Goal: Task Accomplishment & Management: Manage account settings

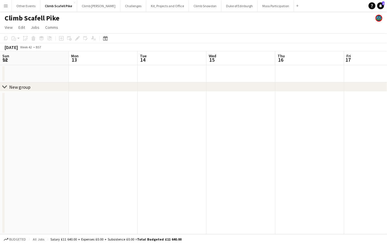
scroll to position [0, 202]
click at [196, 10] on button "Climb Snowdon Close" at bounding box center [205, 5] width 33 height 11
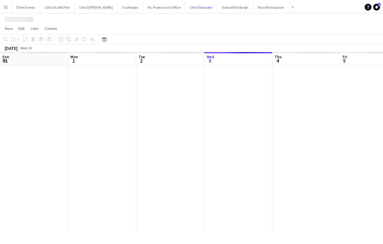
scroll to position [0, 138]
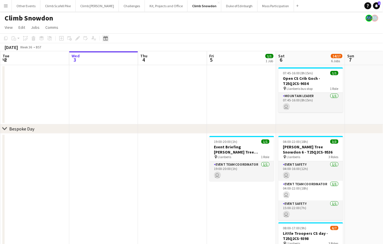
click at [106, 38] on icon "Date picker" at bounding box center [105, 38] width 5 height 5
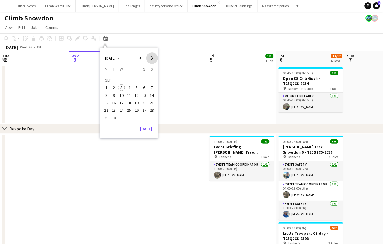
click at [156, 58] on span "Next month" at bounding box center [152, 58] width 12 height 12
click at [137, 58] on span "Previous month" at bounding box center [141, 58] width 12 height 12
click at [144, 111] on span "27" at bounding box center [144, 110] width 7 height 7
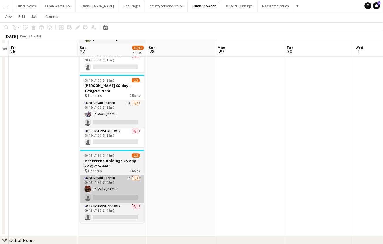
scroll to position [306, 0]
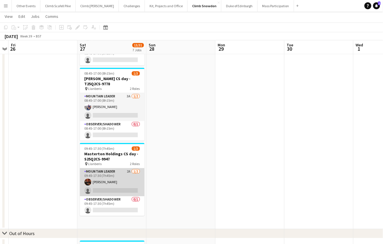
click at [116, 178] on app-card-role "Mountain Leader 2A [DATE] 09:45-17:30 (7h45m) [PERSON_NAME] single-neutral-acti…" at bounding box center [112, 182] width 65 height 28
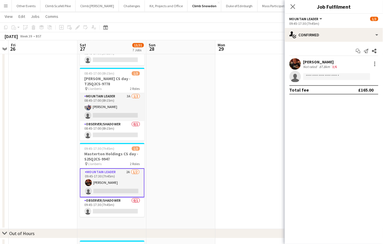
click at [298, 61] on app-user-avatar at bounding box center [295, 64] width 12 height 12
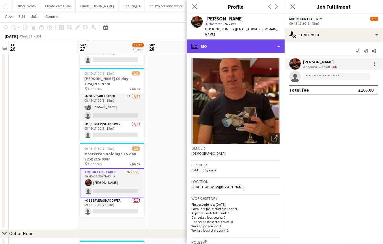
click at [275, 47] on div "profile Bio" at bounding box center [236, 46] width 98 height 14
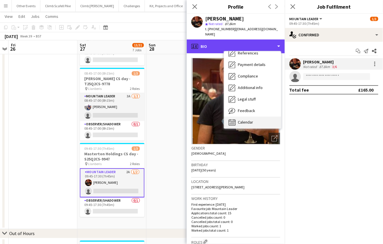
scroll to position [65, 0]
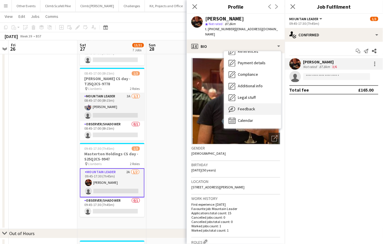
click at [254, 107] on div "Feedback Feedback" at bounding box center [252, 109] width 57 height 12
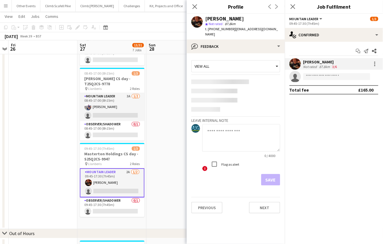
click at [248, 131] on textarea at bounding box center [241, 137] width 78 height 27
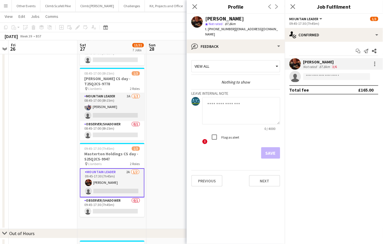
click at [246, 108] on textarea at bounding box center [241, 110] width 78 height 27
type textarea "**********"
click at [271, 155] on button "Save" at bounding box center [270, 153] width 19 height 12
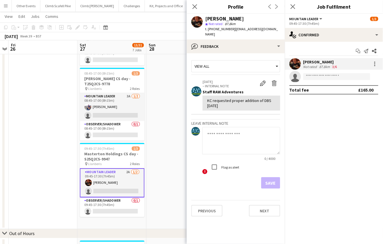
click at [7, 9] on button "Menu" at bounding box center [6, 6] width 12 height 12
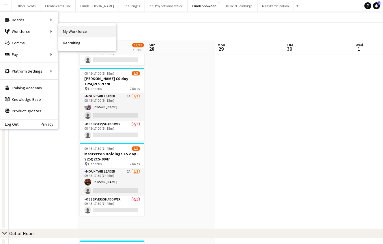
click at [79, 31] on link "My Workforce" at bounding box center [87, 32] width 58 height 12
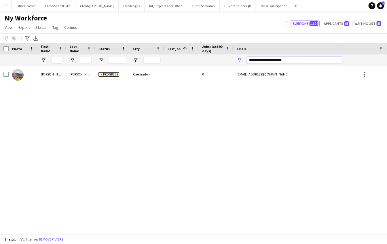
click at [264, 59] on input "**********" at bounding box center [296, 60] width 98 height 7
type input "**********"
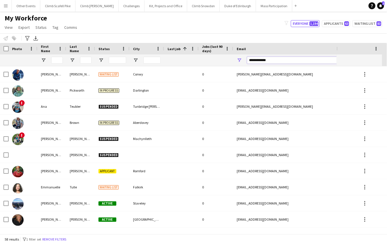
click at [285, 58] on input "**********" at bounding box center [296, 60] width 98 height 7
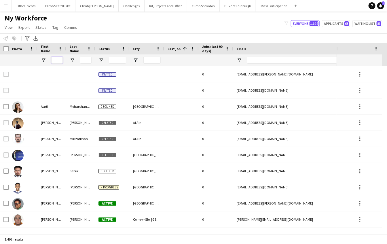
click at [60, 62] on input "First Name Filter Input" at bounding box center [57, 60] width 12 height 7
type input "**********"
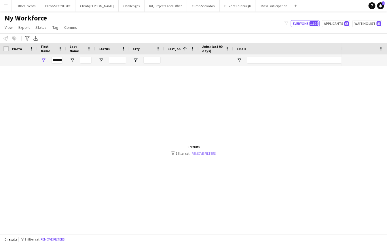
click at [197, 155] on div "Workforce Details Photo First Name" at bounding box center [193, 138] width 387 height 191
click at [197, 153] on link "Remove filters" at bounding box center [204, 153] width 24 height 4
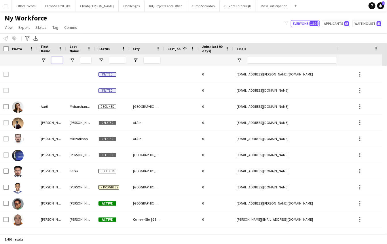
click at [59, 59] on input "First Name Filter Input" at bounding box center [57, 60] width 12 height 7
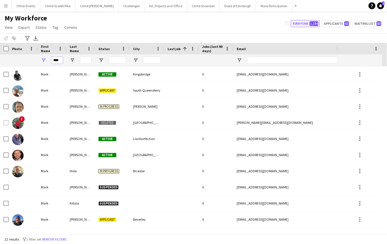
type input "****"
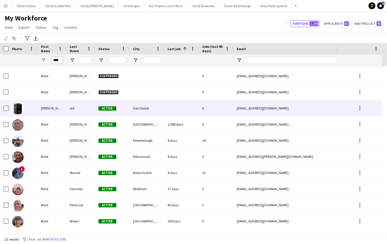
scroll to position [192, 0]
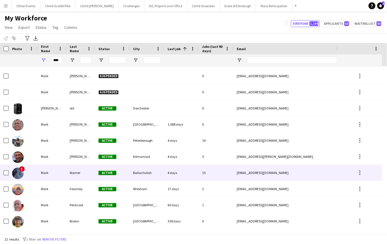
click at [19, 172] on img at bounding box center [18, 174] width 12 height 12
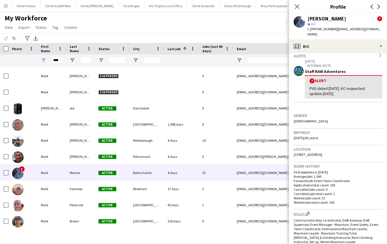
scroll to position [94, 0]
click at [261, 63] on input "Email Filter Input" at bounding box center [296, 60] width 98 height 7
click at [301, 5] on app-icon "Close pop-in" at bounding box center [297, 7] width 8 height 8
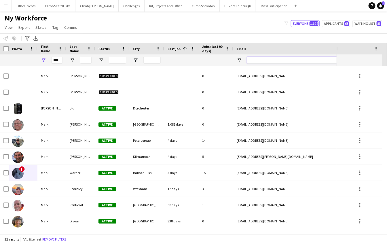
click at [277, 61] on input "Email Filter Input" at bounding box center [296, 60] width 98 height 7
paste input "**********"
type input "**********"
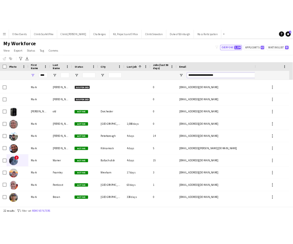
scroll to position [0, 0]
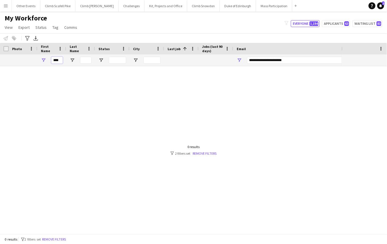
click at [57, 59] on input "****" at bounding box center [57, 60] width 12 height 7
click at [58, 61] on input "***" at bounding box center [57, 60] width 12 height 7
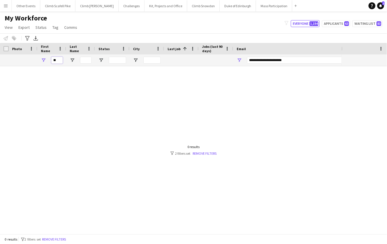
type input "*"
click at [293, 61] on input "**********" at bounding box center [296, 60] width 98 height 7
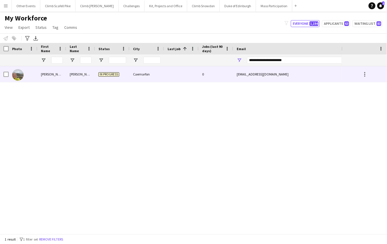
click at [18, 77] on img at bounding box center [18, 75] width 12 height 12
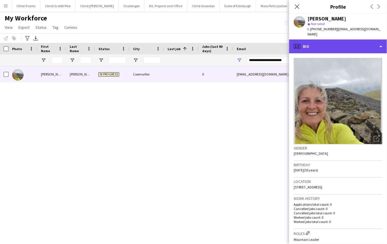
click at [373, 45] on div "profile Bio" at bounding box center [338, 46] width 98 height 14
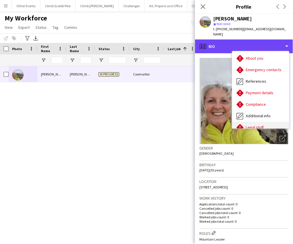
scroll to position [65, 0]
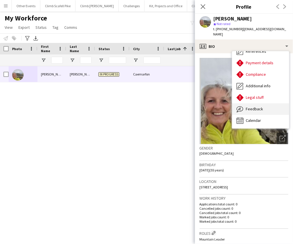
click at [269, 103] on div "Feedback Feedback" at bounding box center [260, 109] width 57 height 12
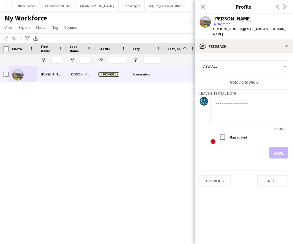
click at [241, 97] on textarea at bounding box center [250, 110] width 78 height 27
paste textarea "**********"
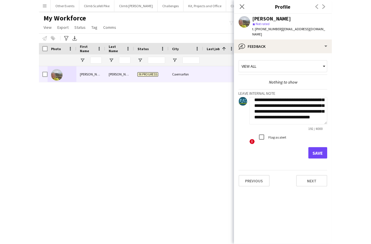
scroll to position [0, 0]
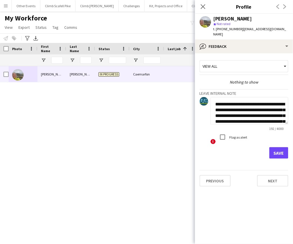
type textarea "**********"
click at [277, 147] on button "Save" at bounding box center [279, 153] width 19 height 12
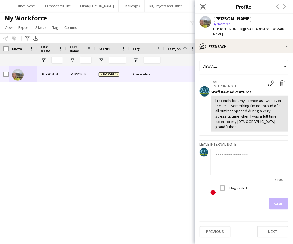
click at [204, 6] on icon at bounding box center [202, 6] width 5 height 5
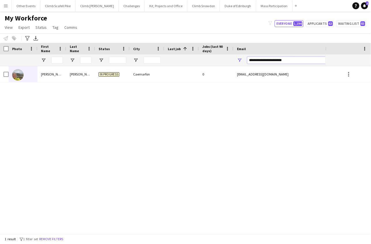
click at [287, 58] on input "**********" at bounding box center [296, 60] width 98 height 7
click at [288, 59] on input "**********" at bounding box center [296, 60] width 98 height 7
paste input "**********"
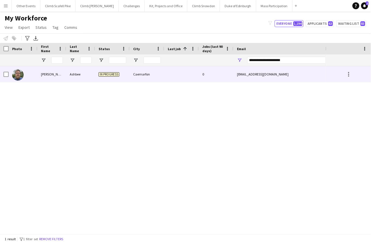
click at [32, 75] on div at bounding box center [23, 74] width 29 height 16
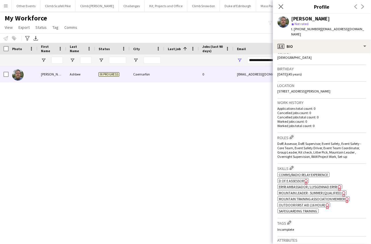
scroll to position [110, 0]
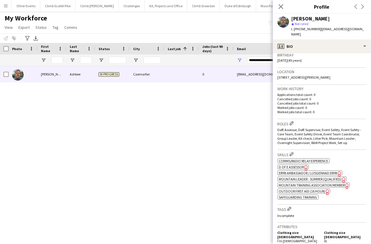
click at [301, 177] on span "Mountain Leader - Summer (Qualified)" at bounding box center [310, 179] width 63 height 4
click at [304, 189] on span "Outdoor First Aid (16 hour)" at bounding box center [302, 191] width 46 height 4
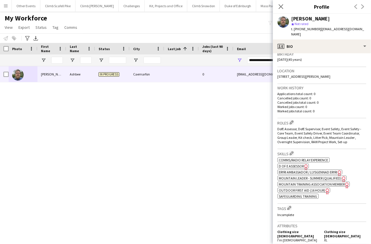
scroll to position [111, 0]
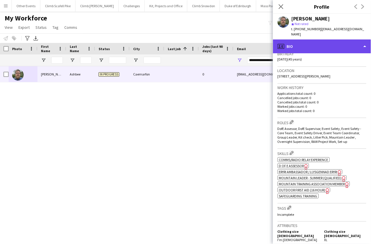
click at [342, 44] on div "profile Bio" at bounding box center [322, 46] width 98 height 14
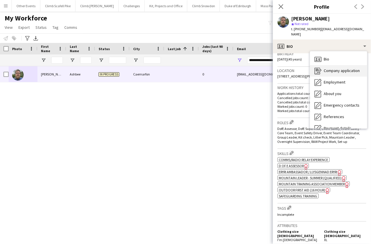
click at [336, 69] on div "Company application Company application" at bounding box center [338, 71] width 57 height 12
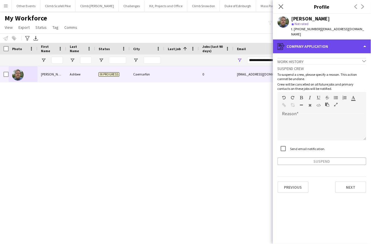
click at [337, 42] on div "register Company application" at bounding box center [322, 46] width 98 height 14
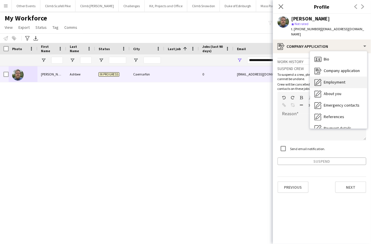
click at [336, 80] on span "Employment" at bounding box center [335, 82] width 22 height 5
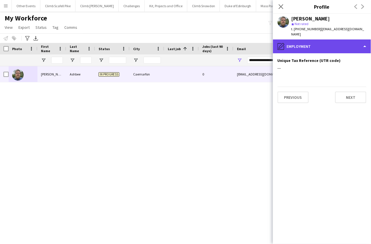
click at [336, 42] on div "pencil4 Employment" at bounding box center [322, 46] width 98 height 14
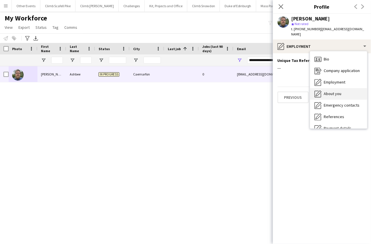
click at [337, 91] on span "About you" at bounding box center [333, 93] width 18 height 5
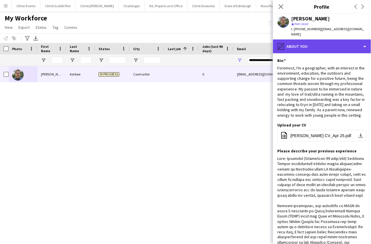
click at [332, 40] on div "pencil4 About you" at bounding box center [322, 46] width 98 height 14
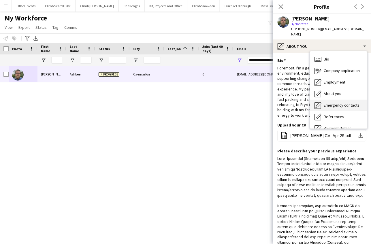
click at [338, 103] on span "Emergency contacts" at bounding box center [342, 105] width 36 height 5
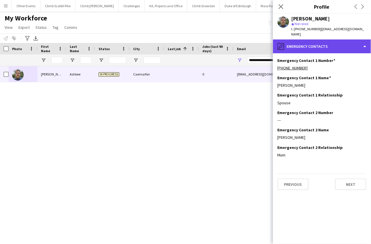
click at [338, 43] on div "pencil4 Emergency contacts" at bounding box center [322, 46] width 98 height 14
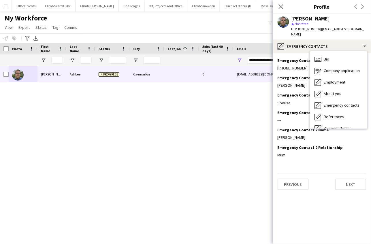
click at [292, 118] on div "---" at bounding box center [322, 120] width 89 height 5
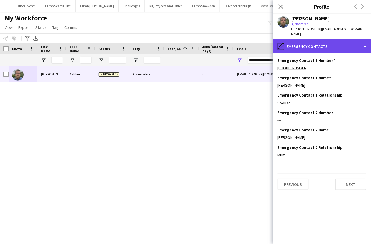
click at [335, 43] on div "pencil4 Emergency contacts" at bounding box center [322, 46] width 98 height 14
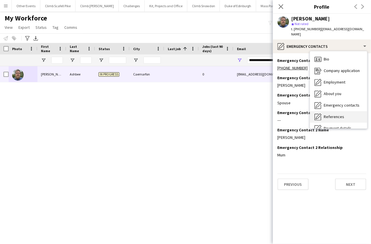
click at [336, 111] on div "References References" at bounding box center [338, 117] width 57 height 12
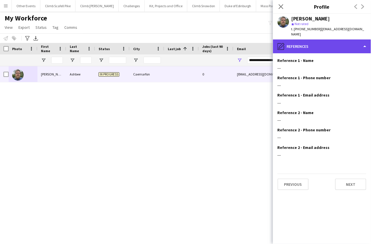
click at [323, 42] on div "pencil4 References" at bounding box center [322, 46] width 98 height 14
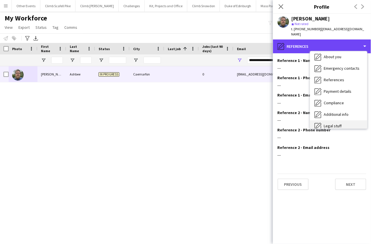
scroll to position [44, 0]
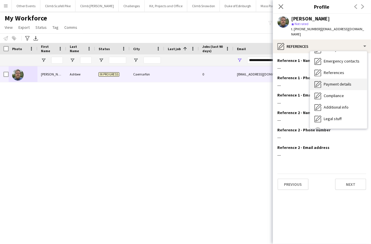
click at [337, 82] on span "Payment details" at bounding box center [338, 84] width 28 height 5
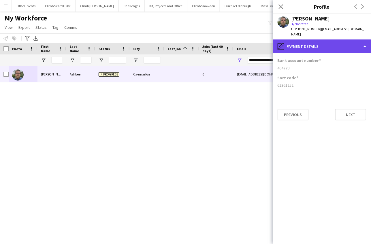
click at [339, 45] on div "pencil4 Payment details" at bounding box center [322, 46] width 98 height 14
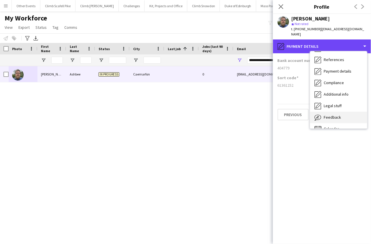
scroll to position [62, 0]
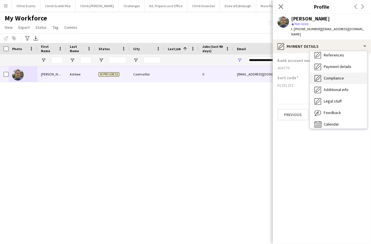
click at [342, 76] on span "Compliance" at bounding box center [334, 78] width 20 height 5
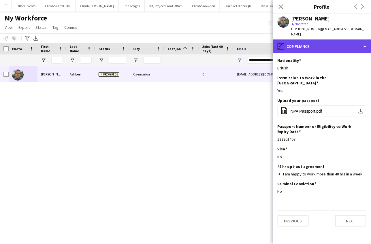
click at [338, 42] on div "pencil4 Compliance" at bounding box center [322, 46] width 98 height 14
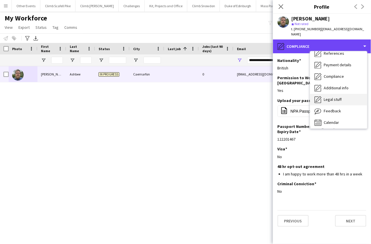
scroll to position [65, 0]
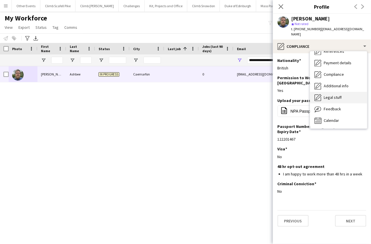
click at [338, 95] on span "Legal stuff" at bounding box center [333, 97] width 18 height 5
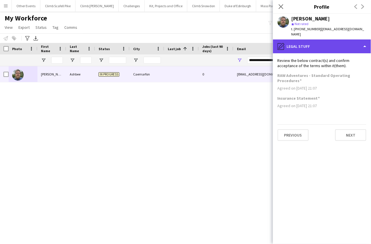
click at [336, 42] on div "pencil4 Legal stuff" at bounding box center [322, 46] width 98 height 14
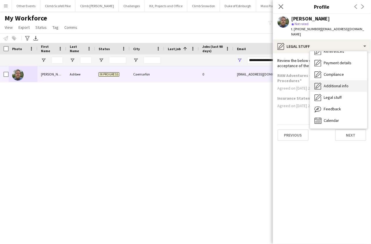
click at [340, 83] on div "Additional info Additional info" at bounding box center [338, 86] width 57 height 12
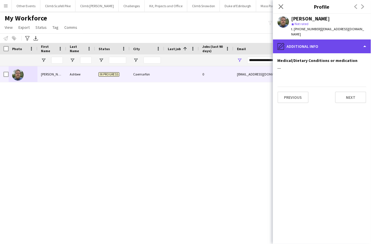
click at [334, 44] on div "pencil4 Additional info" at bounding box center [322, 46] width 98 height 14
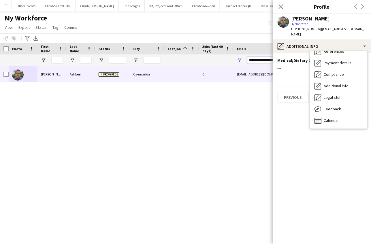
click at [255, 62] on input "**********" at bounding box center [296, 60] width 98 height 7
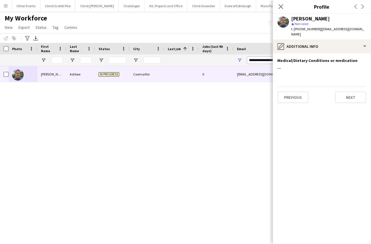
click at [255, 62] on input "**********" at bounding box center [296, 60] width 98 height 7
paste input "***"
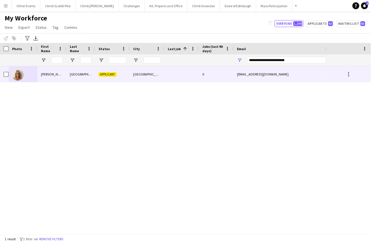
click at [21, 75] on img at bounding box center [18, 75] width 12 height 12
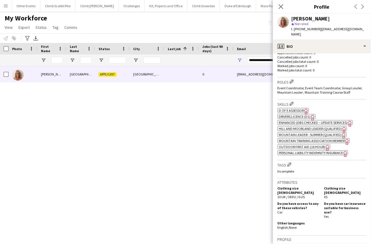
scroll to position [172, 0]
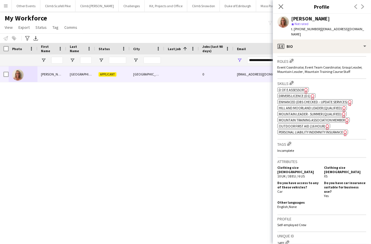
click at [299, 112] on span "Mountain Leader - Summer (Qualified)" at bounding box center [310, 114] width 63 height 4
click at [295, 124] on span "Outdoor First Aid (16 hour)" at bounding box center [302, 126] width 46 height 4
click at [305, 130] on span "Personal Liability Indemnity Insurance" at bounding box center [311, 132] width 64 height 4
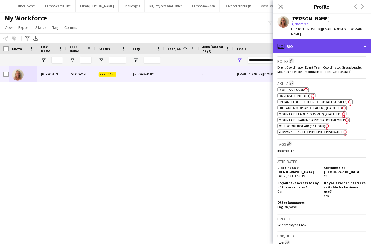
click at [326, 45] on div "profile Bio" at bounding box center [322, 46] width 98 height 14
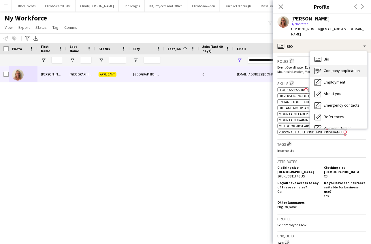
click at [331, 68] on span "Company application" at bounding box center [342, 70] width 36 height 5
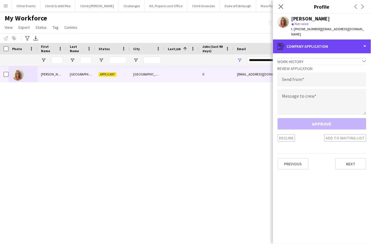
click at [329, 43] on div "register Company application" at bounding box center [322, 46] width 98 height 14
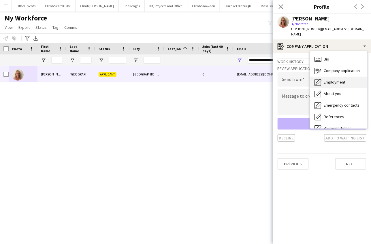
click at [334, 80] on span "Employment" at bounding box center [335, 82] width 22 height 5
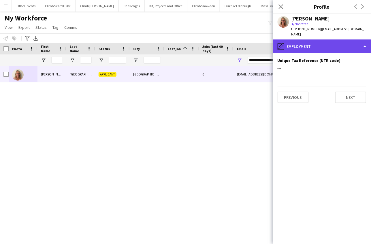
click at [338, 43] on div "pencil4 Employment" at bounding box center [322, 46] width 98 height 14
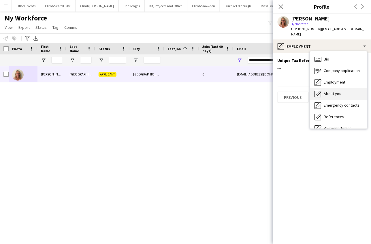
click at [339, 91] on span "About you" at bounding box center [333, 93] width 18 height 5
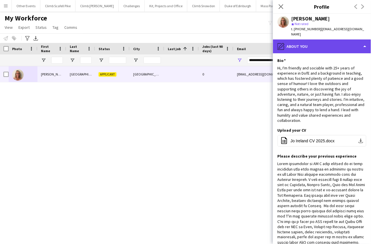
click at [329, 44] on div "pencil4 About you" at bounding box center [322, 46] width 98 height 14
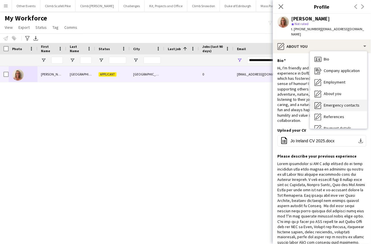
click at [335, 103] on span "Emergency contacts" at bounding box center [342, 105] width 36 height 5
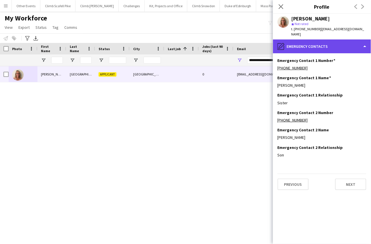
click at [328, 45] on div "pencil4 Emergency contacts" at bounding box center [322, 46] width 98 height 14
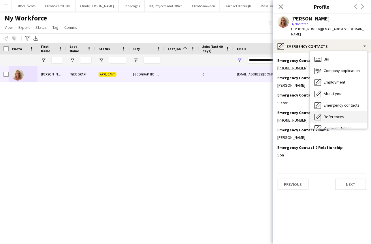
click at [337, 115] on div "References References" at bounding box center [338, 117] width 57 height 12
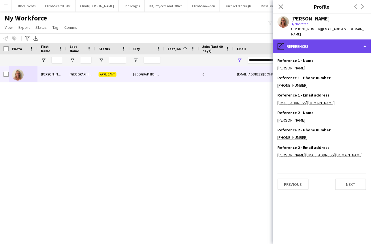
click at [332, 40] on div "pencil4 References" at bounding box center [322, 46] width 98 height 14
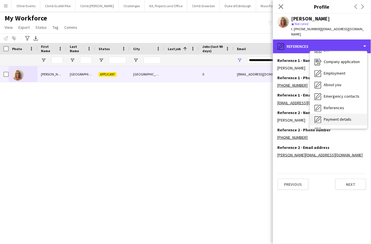
scroll to position [9, 0]
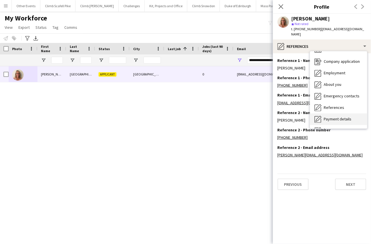
click at [337, 116] on span "Payment details" at bounding box center [338, 118] width 28 height 5
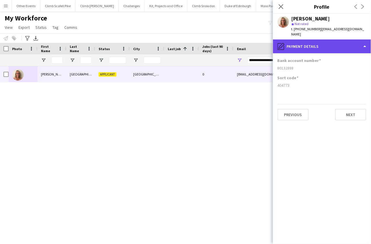
click at [333, 41] on div "pencil4 Payment details" at bounding box center [322, 46] width 98 height 14
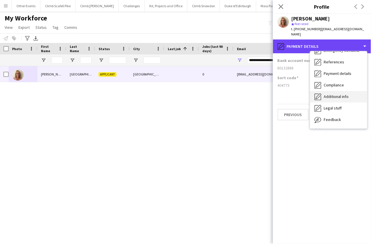
scroll to position [58, 0]
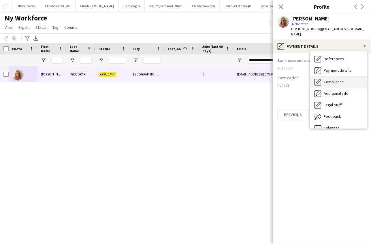
click at [339, 79] on span "Compliance" at bounding box center [334, 81] width 20 height 5
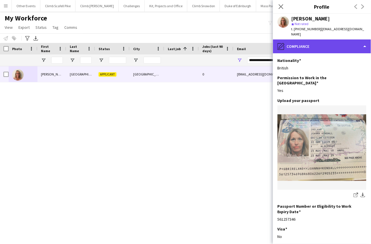
click at [329, 43] on div "pencil4 Compliance" at bounding box center [322, 46] width 98 height 14
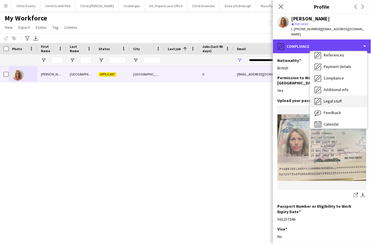
scroll to position [65, 0]
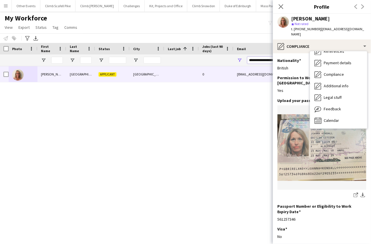
click at [263, 59] on input "**********" at bounding box center [296, 60] width 98 height 7
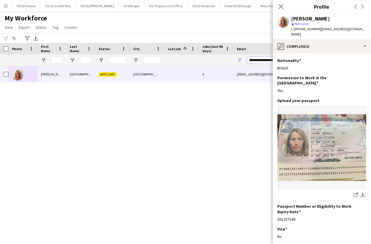
click at [263, 59] on input "**********" at bounding box center [296, 60] width 98 height 7
paste input "Email Filter Input"
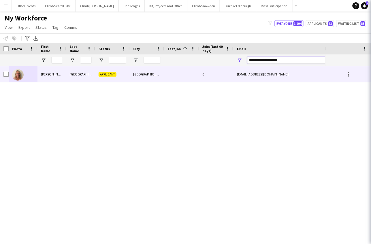
type input "**********"
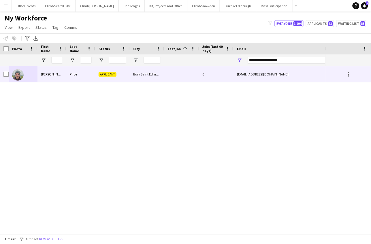
click at [20, 77] on img at bounding box center [18, 75] width 12 height 12
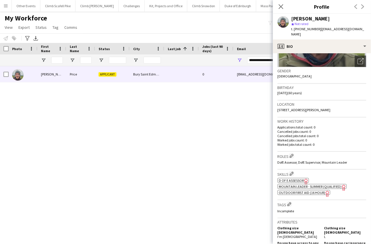
scroll to position [85, 0]
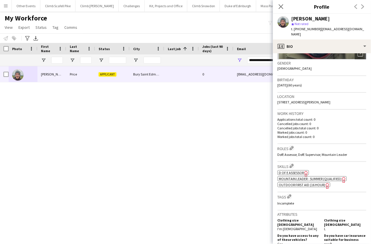
click at [305, 177] on span "Mountain Leader - Summer (Qualified)" at bounding box center [310, 179] width 63 height 4
click at [294, 183] on span "Outdoor First Aid (16 hour)" at bounding box center [302, 185] width 46 height 4
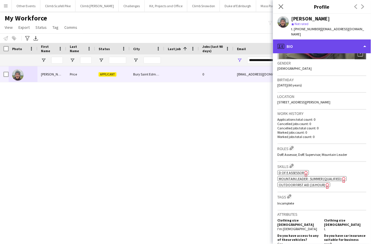
click at [320, 44] on div "profile Bio" at bounding box center [322, 46] width 98 height 14
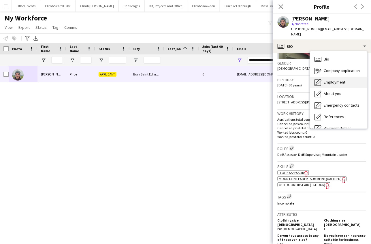
click at [328, 80] on span "Employment" at bounding box center [335, 82] width 22 height 5
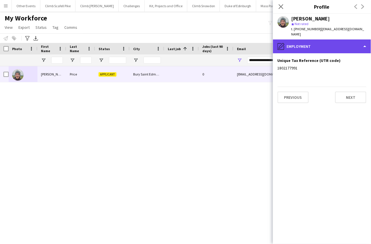
click at [324, 43] on div "pencil4 Employment" at bounding box center [322, 46] width 98 height 14
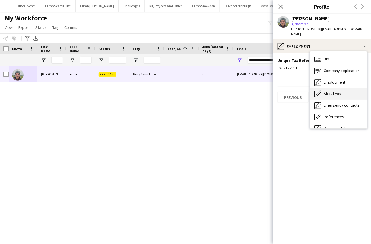
click at [333, 91] on span "About you" at bounding box center [333, 93] width 18 height 5
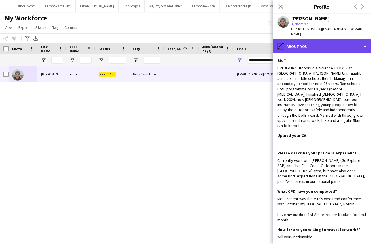
click at [328, 42] on div "pencil4 About you" at bounding box center [322, 46] width 98 height 14
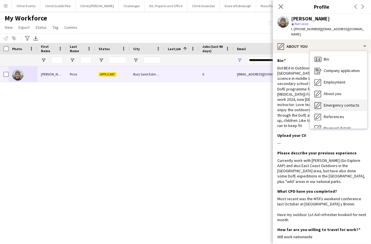
click at [334, 103] on span "Emergency contacts" at bounding box center [342, 105] width 36 height 5
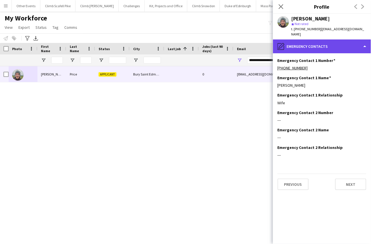
click at [325, 45] on div "pencil4 Emergency contacts" at bounding box center [322, 46] width 98 height 14
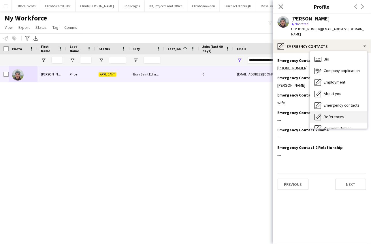
click at [333, 114] on span "References" at bounding box center [334, 116] width 20 height 5
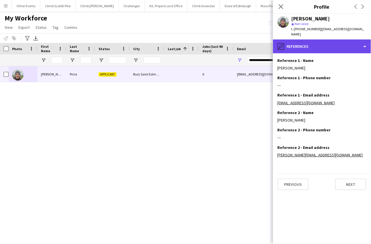
click at [312, 39] on div "pencil4 References" at bounding box center [322, 46] width 98 height 14
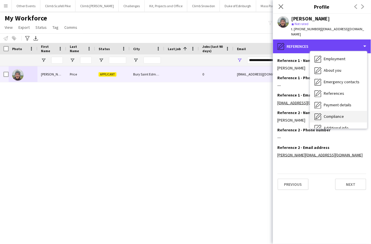
scroll to position [33, 0]
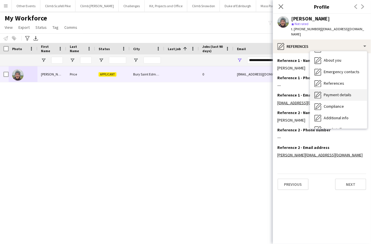
click at [338, 92] on span "Payment details" at bounding box center [338, 94] width 28 height 5
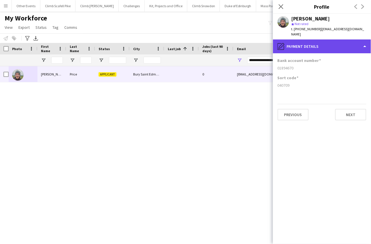
click at [335, 45] on div "pencil4 Payment details" at bounding box center [322, 46] width 98 height 14
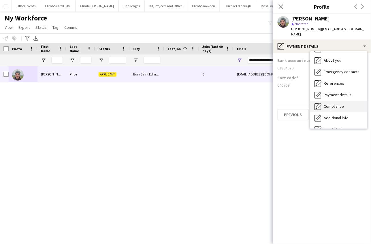
click at [341, 104] on span "Compliance" at bounding box center [334, 106] width 20 height 5
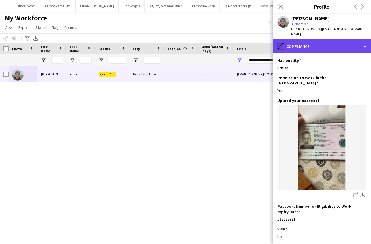
click at [328, 44] on div "pencil4 Compliance" at bounding box center [322, 46] width 98 height 14
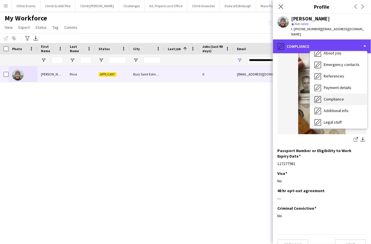
scroll to position [47, 0]
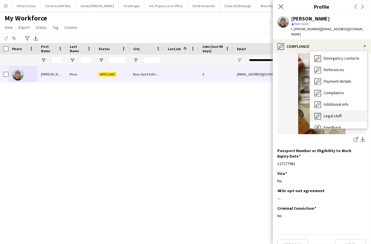
click at [340, 113] on span "Legal stuff" at bounding box center [333, 115] width 18 height 5
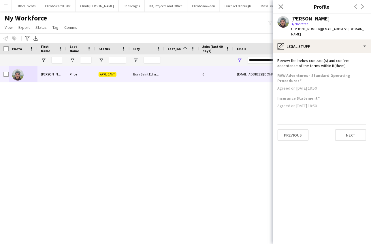
scroll to position [0, 0]
click at [260, 60] on input "**********" at bounding box center [296, 60] width 98 height 7
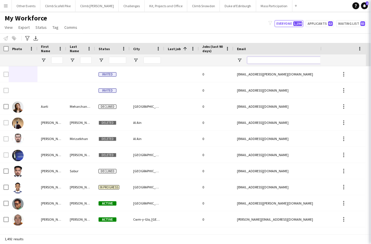
paste input "**********"
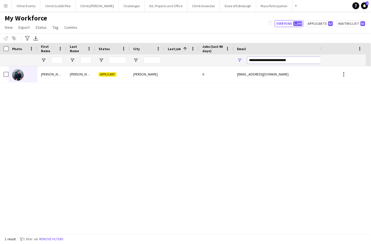
type input "**********"
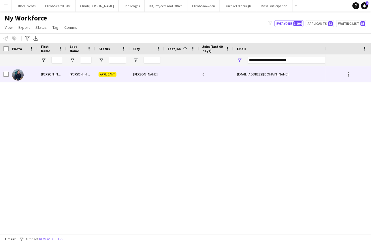
click at [25, 74] on div at bounding box center [23, 74] width 29 height 16
click at [21, 76] on img at bounding box center [18, 75] width 12 height 12
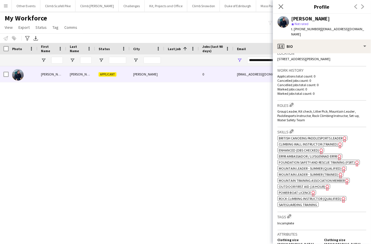
scroll to position [129, 0]
click at [305, 166] on span "Mountain Leader - Summer (Qualified)" at bounding box center [310, 168] width 63 height 4
click at [302, 184] on span "Outdoor First Aid (16 hour)" at bounding box center [302, 186] width 46 height 4
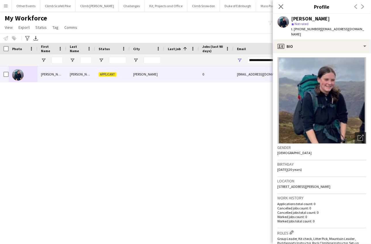
scroll to position [0, 0]
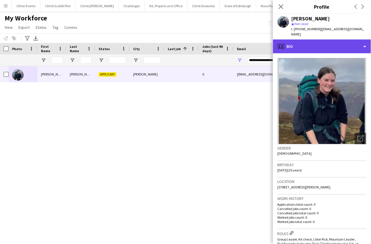
click at [316, 46] on div "profile Bio" at bounding box center [322, 46] width 98 height 14
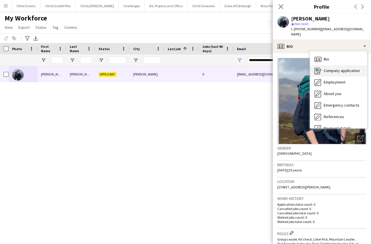
click at [326, 68] on span "Company application" at bounding box center [342, 70] width 36 height 5
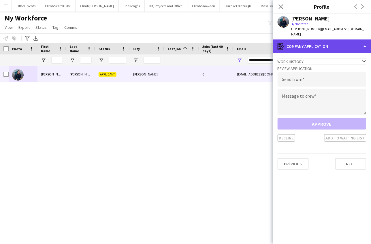
click at [330, 44] on div "register Company application" at bounding box center [322, 46] width 98 height 14
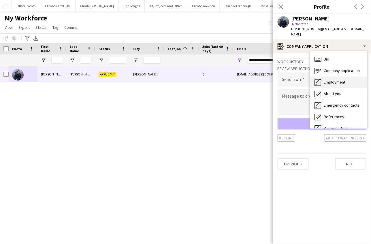
click at [337, 82] on div "Employment Employment" at bounding box center [338, 83] width 57 height 12
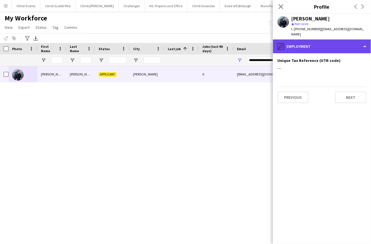
click at [331, 44] on div "pencil4 Employment" at bounding box center [322, 46] width 98 height 14
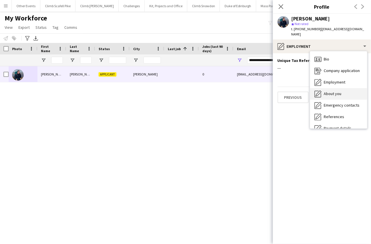
click at [340, 91] on span "About you" at bounding box center [333, 93] width 18 height 5
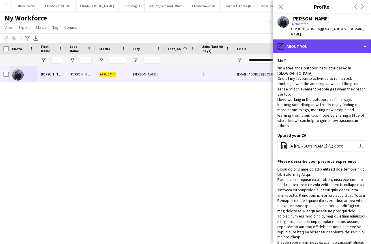
click at [326, 39] on div "pencil4 About you" at bounding box center [322, 46] width 98 height 14
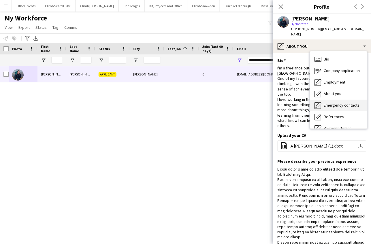
click at [340, 103] on span "Emergency contacts" at bounding box center [342, 105] width 36 height 5
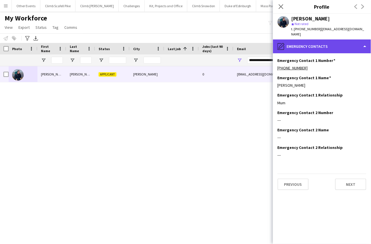
click at [326, 42] on div "pencil4 Emergency contacts" at bounding box center [322, 46] width 98 height 14
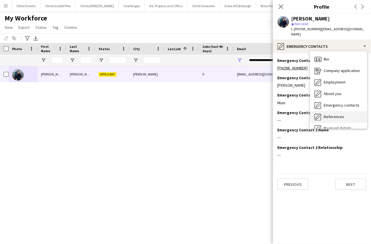
click at [342, 114] on span "References" at bounding box center [334, 116] width 20 height 5
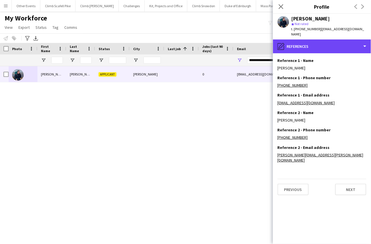
drag, startPoint x: 332, startPoint y: 42, endPoint x: 333, endPoint y: 52, distance: 10.0
click at [332, 42] on div "pencil4 References" at bounding box center [322, 46] width 98 height 14
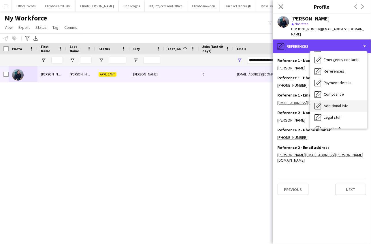
scroll to position [46, 0]
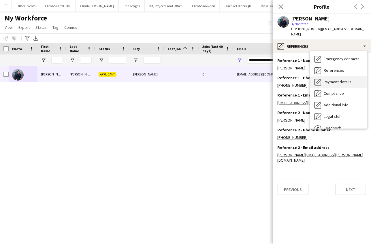
click at [338, 79] on span "Payment details" at bounding box center [338, 81] width 28 height 5
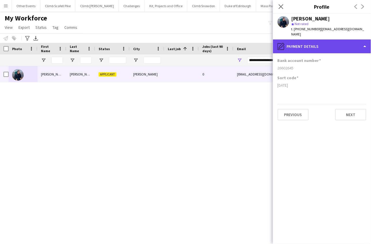
click at [333, 42] on div "pencil4 Payment details" at bounding box center [322, 46] width 98 height 14
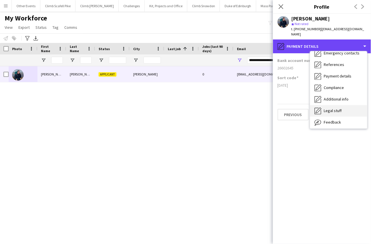
scroll to position [53, 0]
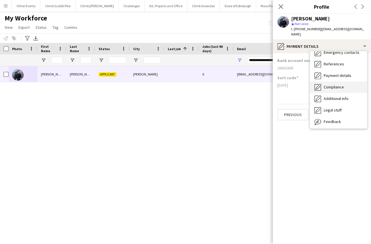
click at [335, 84] on span "Compliance" at bounding box center [334, 86] width 20 height 5
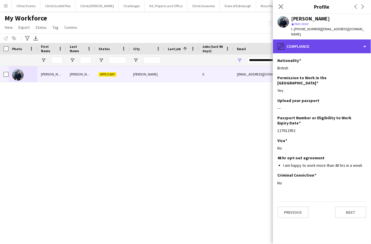
click at [332, 41] on div "pencil4 Compliance" at bounding box center [322, 46] width 98 height 14
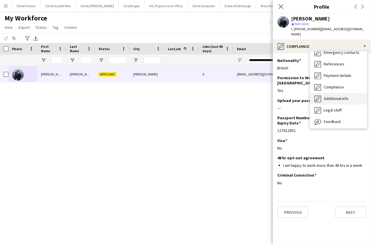
click at [342, 96] on span "Additional info" at bounding box center [336, 98] width 25 height 5
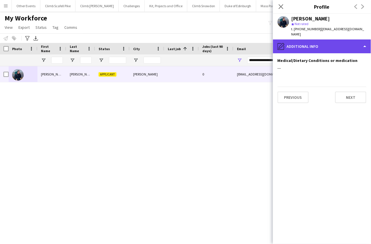
click at [336, 40] on div "pencil4 Additional info" at bounding box center [322, 46] width 98 height 14
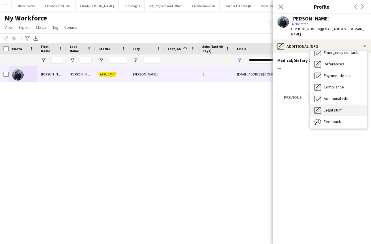
click at [340, 108] on span "Legal stuff" at bounding box center [333, 110] width 18 height 5
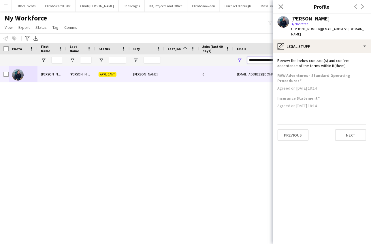
click at [262, 61] on input "**********" at bounding box center [296, 60] width 98 height 7
paste input "*"
type input "**********"
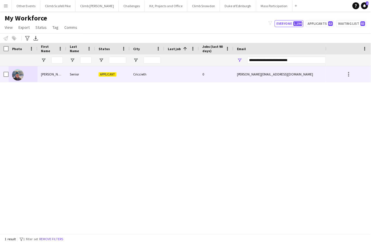
click at [18, 72] on img at bounding box center [18, 75] width 12 height 12
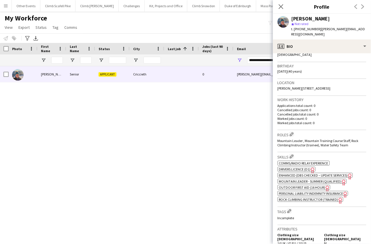
scroll to position [114, 0]
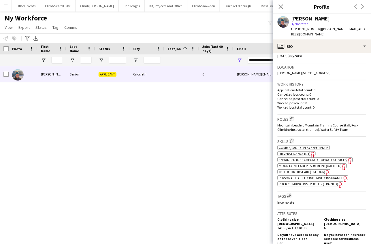
click at [299, 158] on span "Enhanced (DBS Checked – Update Services)" at bounding box center [313, 160] width 69 height 4
click at [304, 164] on span "Mountain Leader - Summer (Qualified)" at bounding box center [310, 166] width 63 height 4
click at [306, 170] on span "Outdoor First Aid (16 hour)" at bounding box center [302, 172] width 46 height 4
click at [305, 158] on span "Enhanced (DBS Checked – Update Services)" at bounding box center [313, 160] width 69 height 4
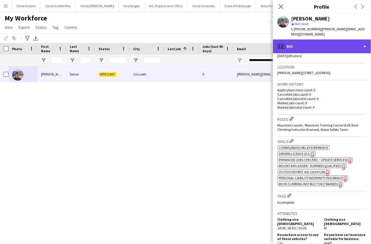
click at [331, 39] on div "profile Bio" at bounding box center [322, 46] width 98 height 14
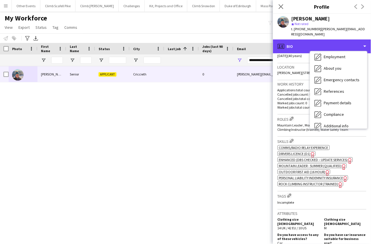
scroll to position [65, 0]
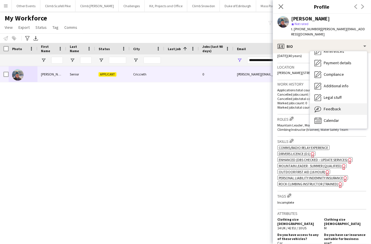
click at [333, 106] on span "Feedback" at bounding box center [332, 108] width 17 height 5
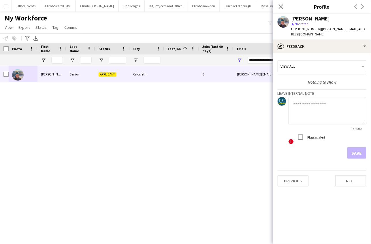
click at [311, 101] on textarea at bounding box center [328, 110] width 78 height 27
click at [293, 101] on textarea "**********" at bounding box center [328, 110] width 78 height 27
click at [303, 100] on textarea "**********" at bounding box center [328, 110] width 78 height 27
type textarea "**********"
click at [358, 147] on button "Save" at bounding box center [356, 153] width 19 height 12
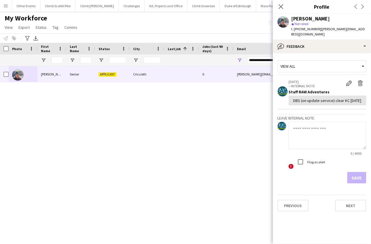
drag, startPoint x: 282, startPoint y: 5, endPoint x: 271, endPoint y: 57, distance: 53.3
click at [282, 5] on icon "Close pop-in" at bounding box center [281, 6] width 5 height 5
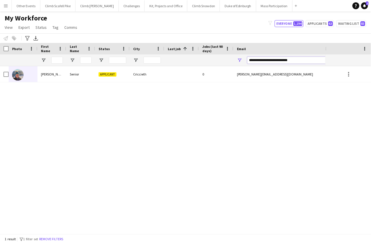
click at [271, 60] on input "**********" at bounding box center [296, 60] width 98 height 7
paste input "**********"
type input "**********"
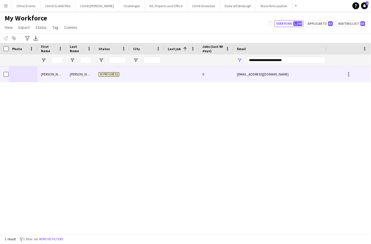
click at [32, 72] on div at bounding box center [23, 74] width 29 height 16
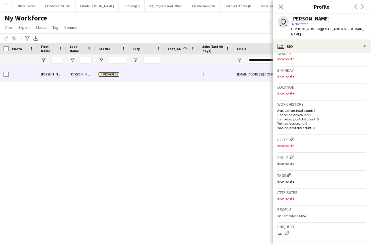
scroll to position [0, 0]
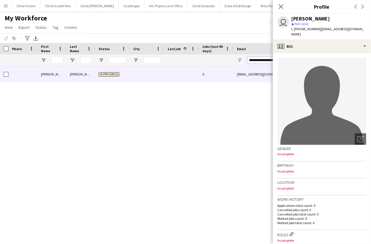
click at [265, 59] on input "**********" at bounding box center [296, 60] width 98 height 7
paste input "**********"
type input "**********"
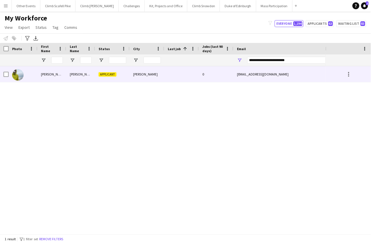
click at [22, 75] on img at bounding box center [18, 75] width 12 height 12
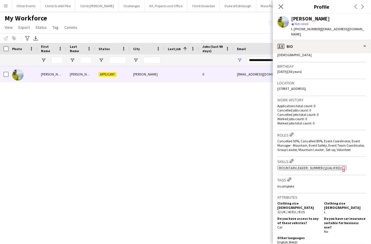
scroll to position [132, 0]
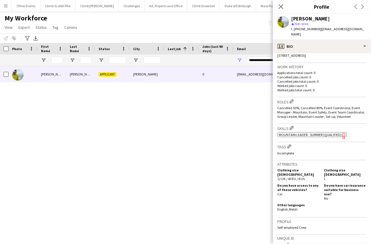
click at [319, 133] on span "Mountain Leader - Summer (Qualified)" at bounding box center [310, 135] width 63 height 4
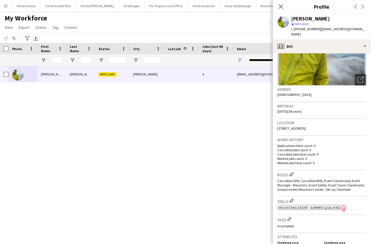
scroll to position [54, 0]
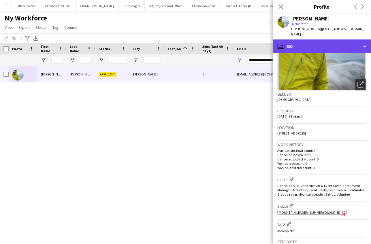
click at [343, 40] on div "profile Bio" at bounding box center [322, 46] width 98 height 14
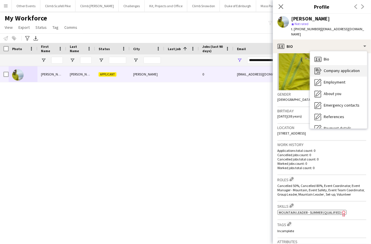
click at [337, 68] on span "Company application" at bounding box center [342, 70] width 36 height 5
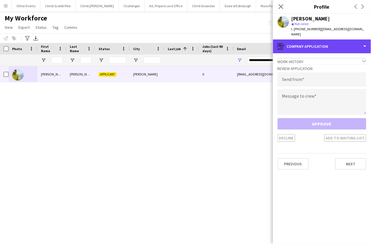
drag, startPoint x: 333, startPoint y: 38, endPoint x: 336, endPoint y: 55, distance: 17.0
click at [333, 39] on div "register Company application" at bounding box center [322, 46] width 98 height 14
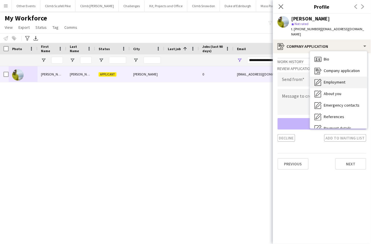
click at [336, 80] on span "Employment" at bounding box center [335, 82] width 22 height 5
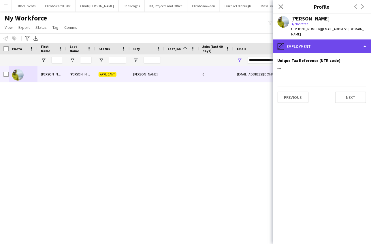
click at [333, 40] on div "pencil4 Employment" at bounding box center [322, 46] width 98 height 14
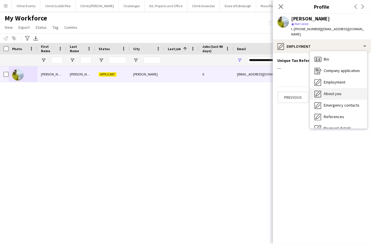
click at [338, 91] on span "About you" at bounding box center [333, 93] width 18 height 5
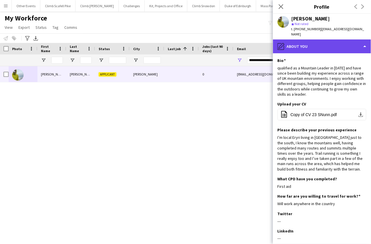
click at [335, 42] on div "pencil4 About you" at bounding box center [322, 46] width 98 height 14
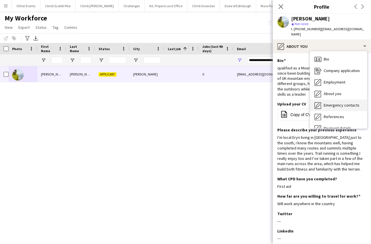
click at [339, 103] on span "Emergency contacts" at bounding box center [342, 105] width 36 height 5
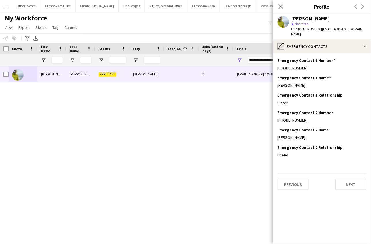
click at [337, 53] on app-section-data-types "Emergency Contact 1 Number Edit this field +447859272882 Emergency Contact 1 Na…" at bounding box center [322, 148] width 98 height 191
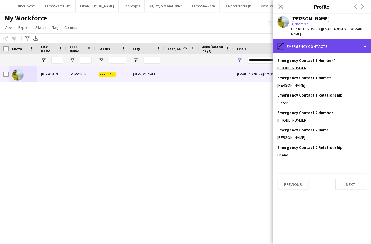
click at [340, 42] on div "pencil4 Emergency contacts" at bounding box center [322, 46] width 98 height 14
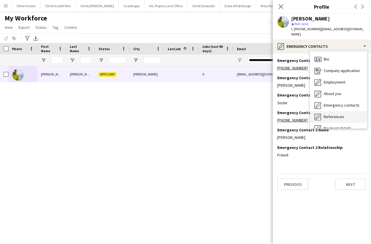
click at [342, 114] on span "References" at bounding box center [334, 116] width 20 height 5
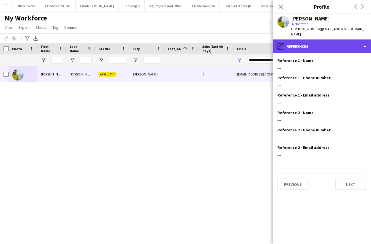
click at [349, 43] on div "pencil4 References" at bounding box center [322, 46] width 98 height 14
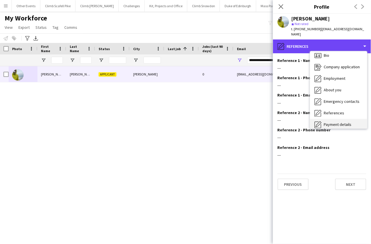
scroll to position [5, 0]
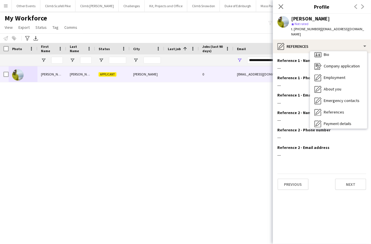
click at [338, 121] on span "Payment details" at bounding box center [338, 123] width 28 height 5
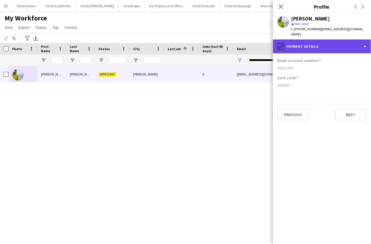
click at [336, 40] on div "pencil4 Payment details" at bounding box center [322, 46] width 98 height 14
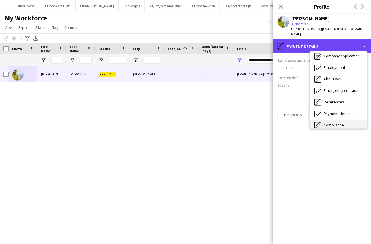
scroll to position [15, 0]
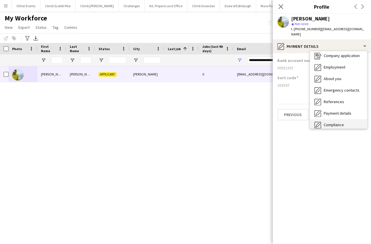
click at [337, 122] on span "Compliance" at bounding box center [334, 124] width 20 height 5
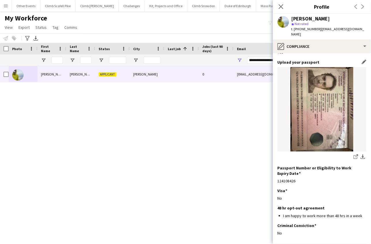
scroll to position [44, 0]
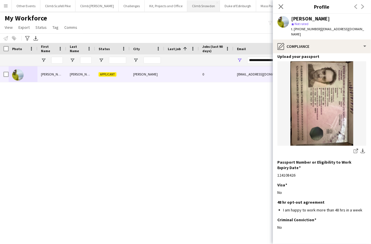
click at [189, 9] on button "Climb Snowdon Close" at bounding box center [203, 5] width 33 height 11
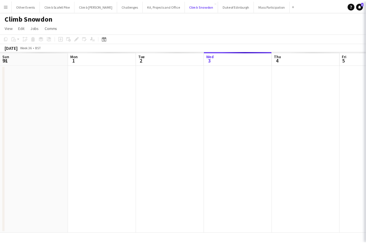
scroll to position [0, 138]
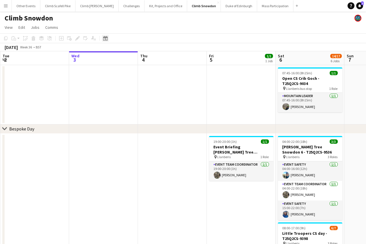
click at [104, 39] on icon "Date picker" at bounding box center [105, 38] width 5 height 5
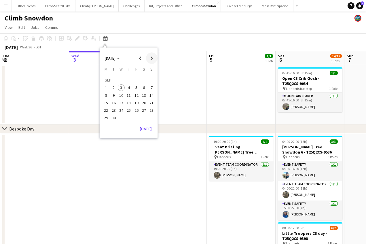
click at [151, 59] on span "Next month" at bounding box center [152, 58] width 12 height 12
click at [136, 110] on span "24" at bounding box center [136, 110] width 7 height 7
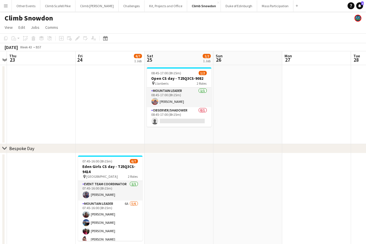
scroll to position [0, 180]
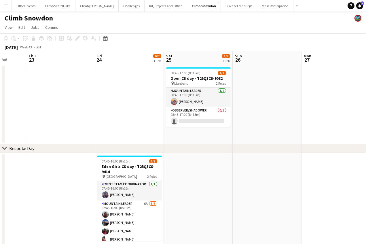
drag, startPoint x: 276, startPoint y: 115, endPoint x: 294, endPoint y: 110, distance: 18.3
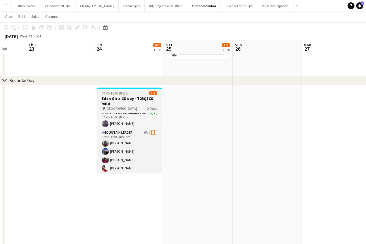
scroll to position [0, 0]
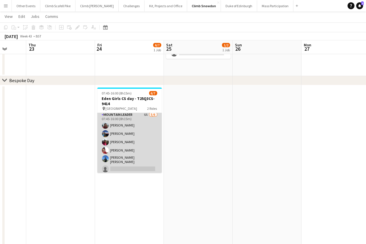
click at [149, 144] on app-card-role "Mountain Leader 6A 5/6 07:45-16:00 (8h15m) Kathryn Roberts Paul Newell Iona Paw…" at bounding box center [129, 143] width 65 height 63
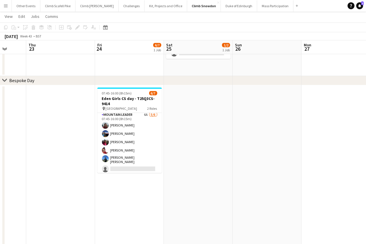
scroll to position [21, 0]
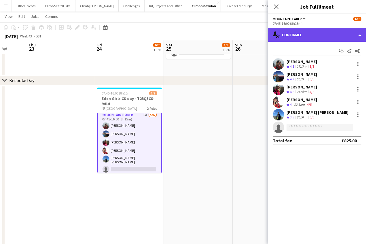
drag, startPoint x: 342, startPoint y: 35, endPoint x: 344, endPoint y: 38, distance: 3.7
click at [342, 35] on div "single-neutral-actions-check-2 Confirmed" at bounding box center [317, 35] width 98 height 14
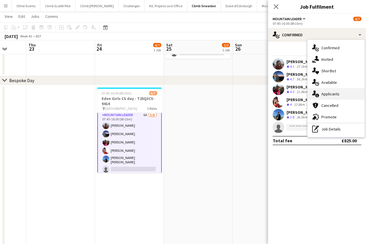
click at [335, 93] on span "Applicants" at bounding box center [331, 93] width 18 height 5
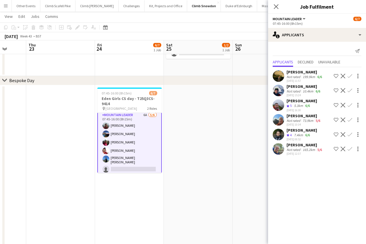
scroll to position [22, 0]
click at [279, 149] on app-user-avatar at bounding box center [279, 149] width 12 height 12
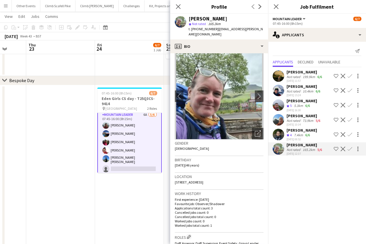
scroll to position [5, 0]
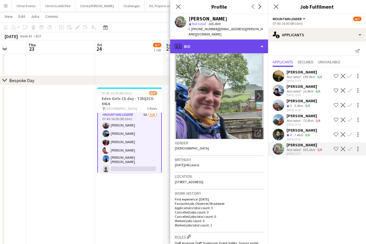
click at [257, 39] on div "profile Bio" at bounding box center [219, 46] width 98 height 14
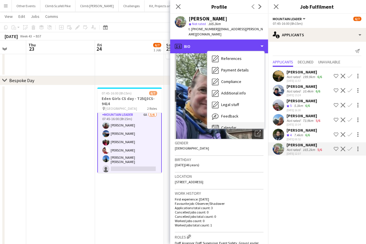
scroll to position [65, 0]
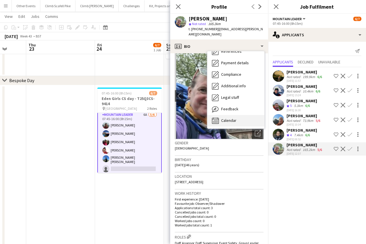
click at [238, 115] on div "Calendar Calendar" at bounding box center [236, 121] width 57 height 12
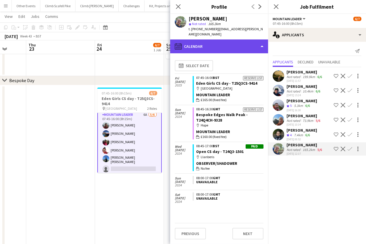
click at [248, 40] on div "calendar-full Calendar" at bounding box center [219, 46] width 98 height 14
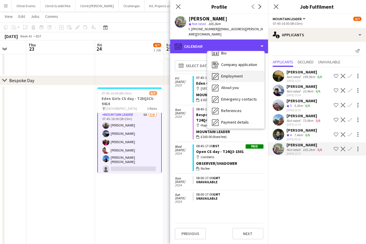
scroll to position [0, 0]
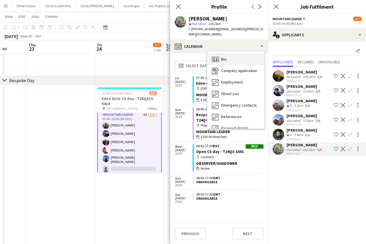
click at [244, 56] on div "Bio Bio" at bounding box center [236, 60] width 57 height 12
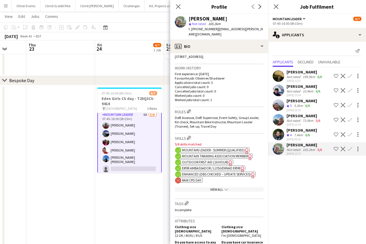
scroll to position [135, 0]
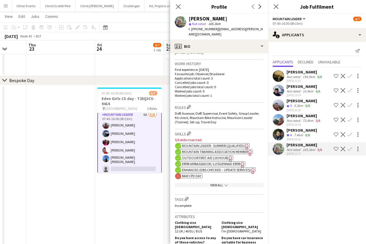
click at [210, 168] on span "Enhanced (DBS Checked – Update Services)" at bounding box center [216, 170] width 69 height 4
click at [280, 146] on app-user-avatar at bounding box center [279, 149] width 12 height 12
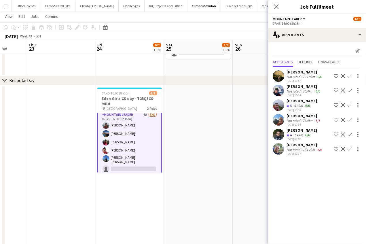
click at [278, 149] on app-user-avatar at bounding box center [279, 149] width 12 height 12
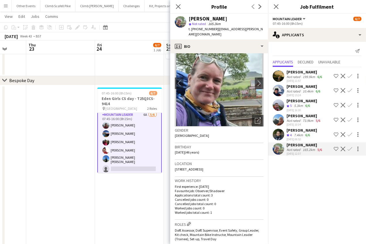
scroll to position [126, 0]
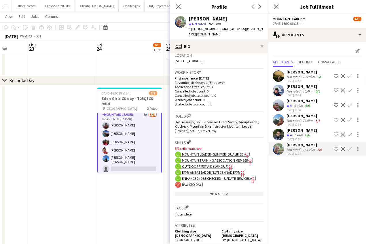
click at [202, 192] on div "View All chevron-down" at bounding box center [219, 194] width 89 height 4
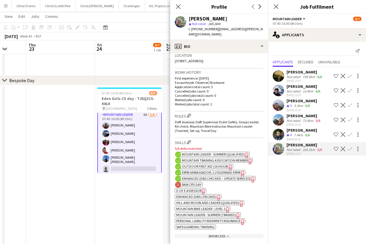
click at [200, 195] on span "Enhanced (DBS Checked)" at bounding box center [196, 197] width 40 height 4
click at [200, 176] on span "Enhanced (DBS Checked – Update Services)" at bounding box center [216, 178] width 69 height 4
click at [199, 195] on span "Enhanced (DBS Checked)" at bounding box center [196, 197] width 40 height 4
click at [193, 195] on span "Enhanced (DBS Checked)" at bounding box center [196, 197] width 40 height 4
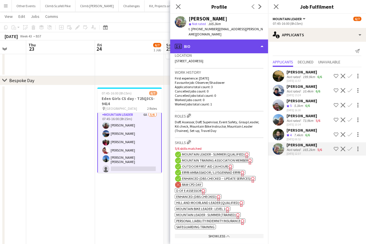
click at [246, 41] on div "profile Bio" at bounding box center [219, 46] width 98 height 14
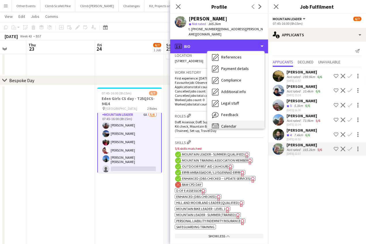
scroll to position [65, 0]
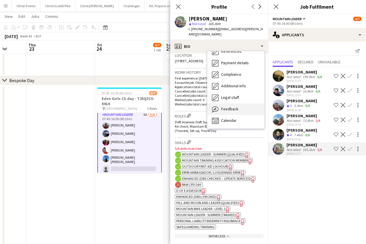
click at [233, 106] on span "Feedback" at bounding box center [229, 108] width 17 height 5
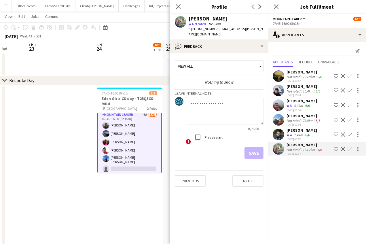
click at [214, 100] on textarea at bounding box center [225, 110] width 78 height 27
type textarea "**********"
click at [252, 148] on button "Save" at bounding box center [254, 153] width 19 height 12
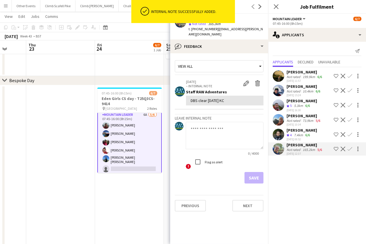
click at [348, 150] on app-icon "Confirm" at bounding box center [350, 149] width 5 height 5
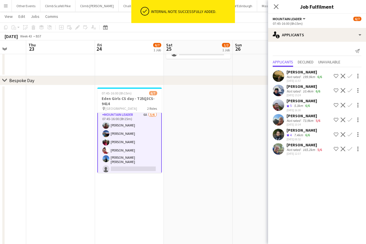
click at [351, 150] on app-icon "Confirm" at bounding box center [350, 149] width 5 height 5
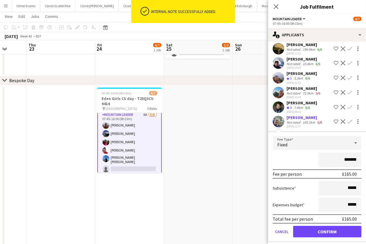
scroll to position [29, 0]
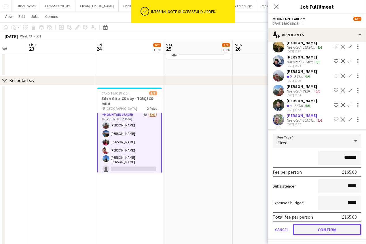
click at [342, 227] on button "Confirm" at bounding box center [327, 230] width 68 height 12
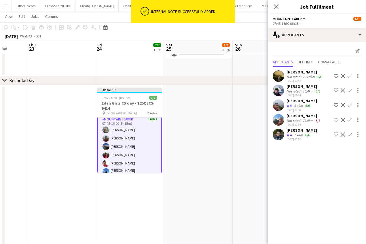
scroll to position [0, 182]
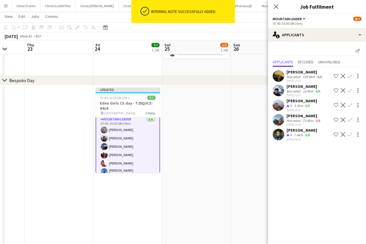
click at [199, 168] on app-date-cell at bounding box center [196, 211] width 69 height 253
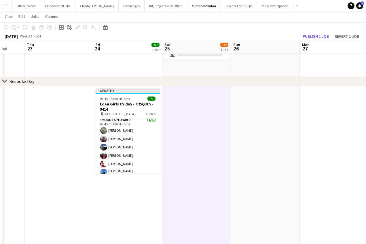
scroll to position [66, 0]
click at [313, 36] on button "Publish 1 job" at bounding box center [316, 36] width 31 height 7
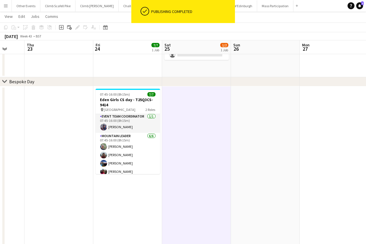
scroll to position [0, 0]
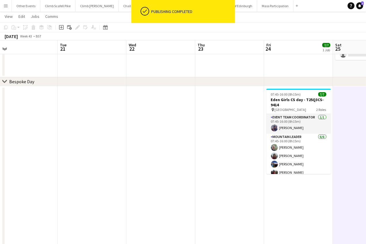
drag, startPoint x: 214, startPoint y: 147, endPoint x: 327, endPoint y: 146, distance: 112.4
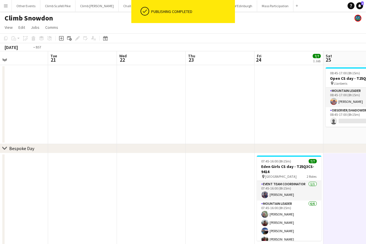
drag, startPoint x: 175, startPoint y: 124, endPoint x: 149, endPoint y: 132, distance: 27.5
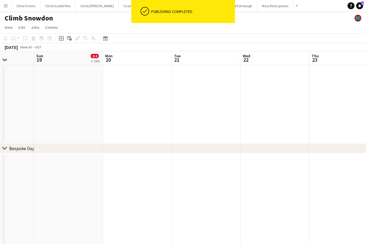
drag, startPoint x: 211, startPoint y: 143, endPoint x: 399, endPoint y: 120, distance: 189.0
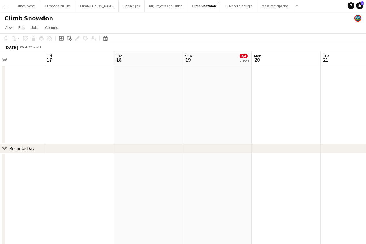
scroll to position [0, 174]
drag, startPoint x: 308, startPoint y: 117, endPoint x: 191, endPoint y: 127, distance: 117.7
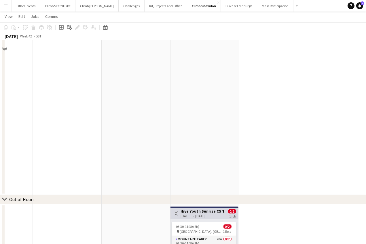
scroll to position [0, 0]
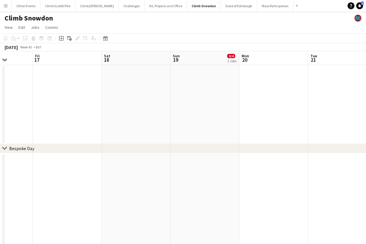
drag, startPoint x: 116, startPoint y: 148, endPoint x: 327, endPoint y: 135, distance: 211.7
drag, startPoint x: 89, startPoint y: 178, endPoint x: 307, endPoint y: 164, distance: 218.7
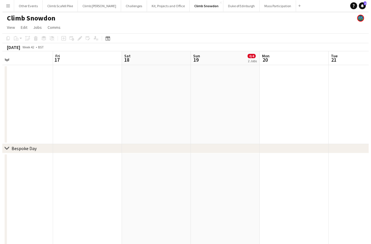
scroll to position [0, 157]
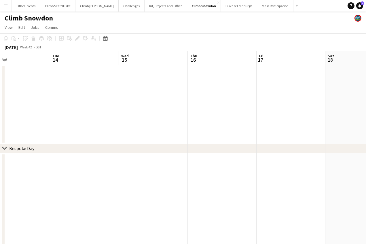
drag, startPoint x: 126, startPoint y: 144, endPoint x: 295, endPoint y: 125, distance: 170.0
click at [7, 5] on app-icon "Menu" at bounding box center [5, 5] width 5 height 5
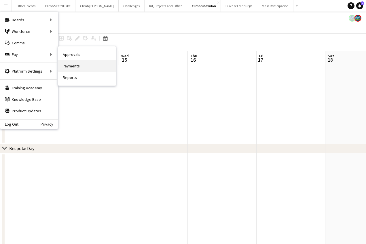
click at [76, 65] on link "Payments" at bounding box center [87, 66] width 58 height 12
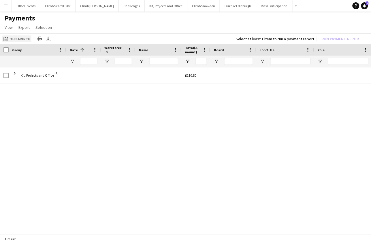
click at [24, 39] on button "This Month This Month" at bounding box center [16, 38] width 29 height 7
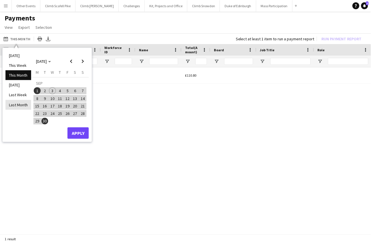
click at [22, 103] on li "Last Month" at bounding box center [18, 105] width 26 height 10
